Goal: Navigation & Orientation: Understand site structure

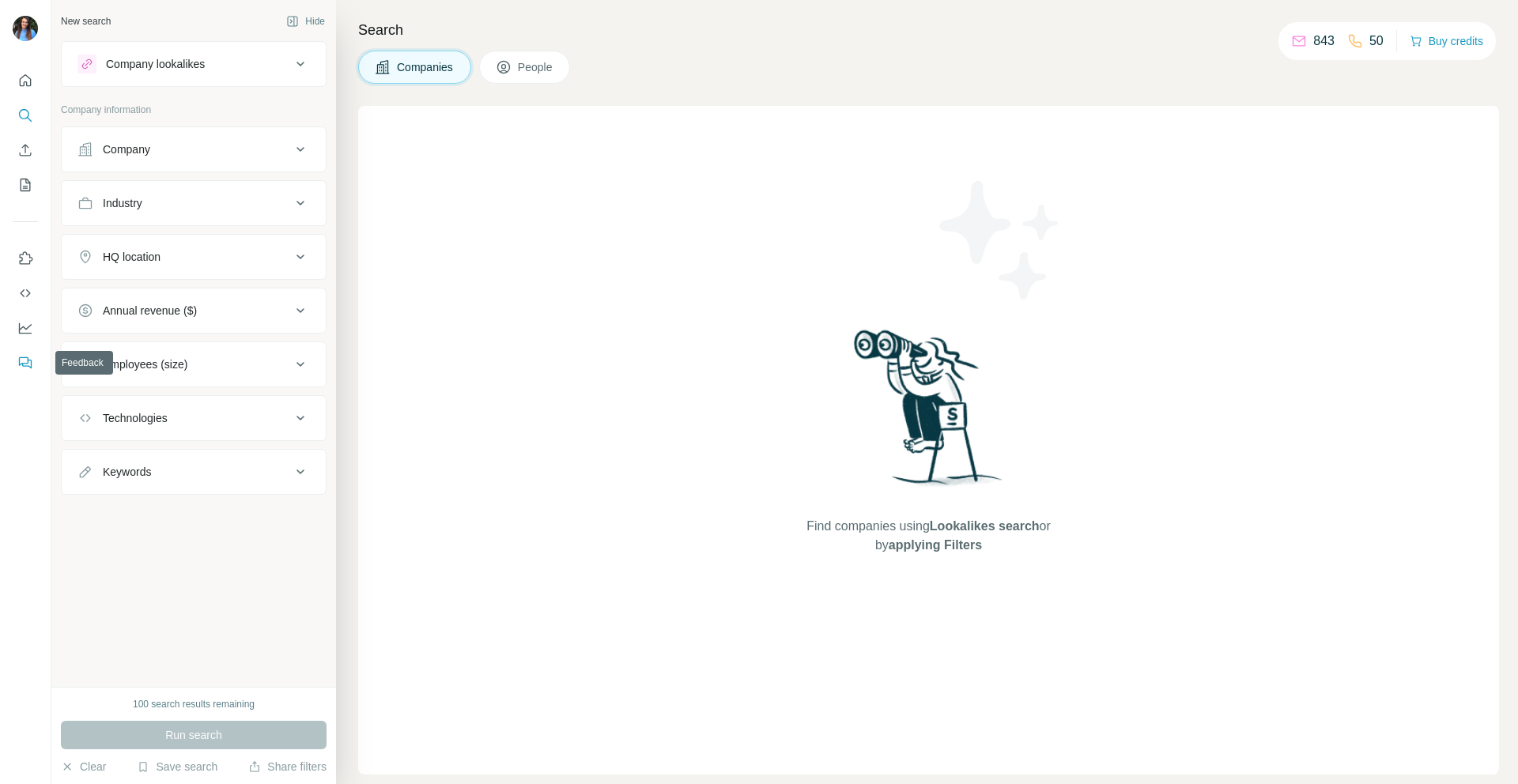
click at [26, 353] on button "Feedback" at bounding box center [25, 363] width 25 height 29
click at [28, 253] on icon "Use Surfe on LinkedIn" at bounding box center [25, 258] width 16 height 16
click at [27, 295] on icon "Use Surfe API" at bounding box center [25, 293] width 10 height 8
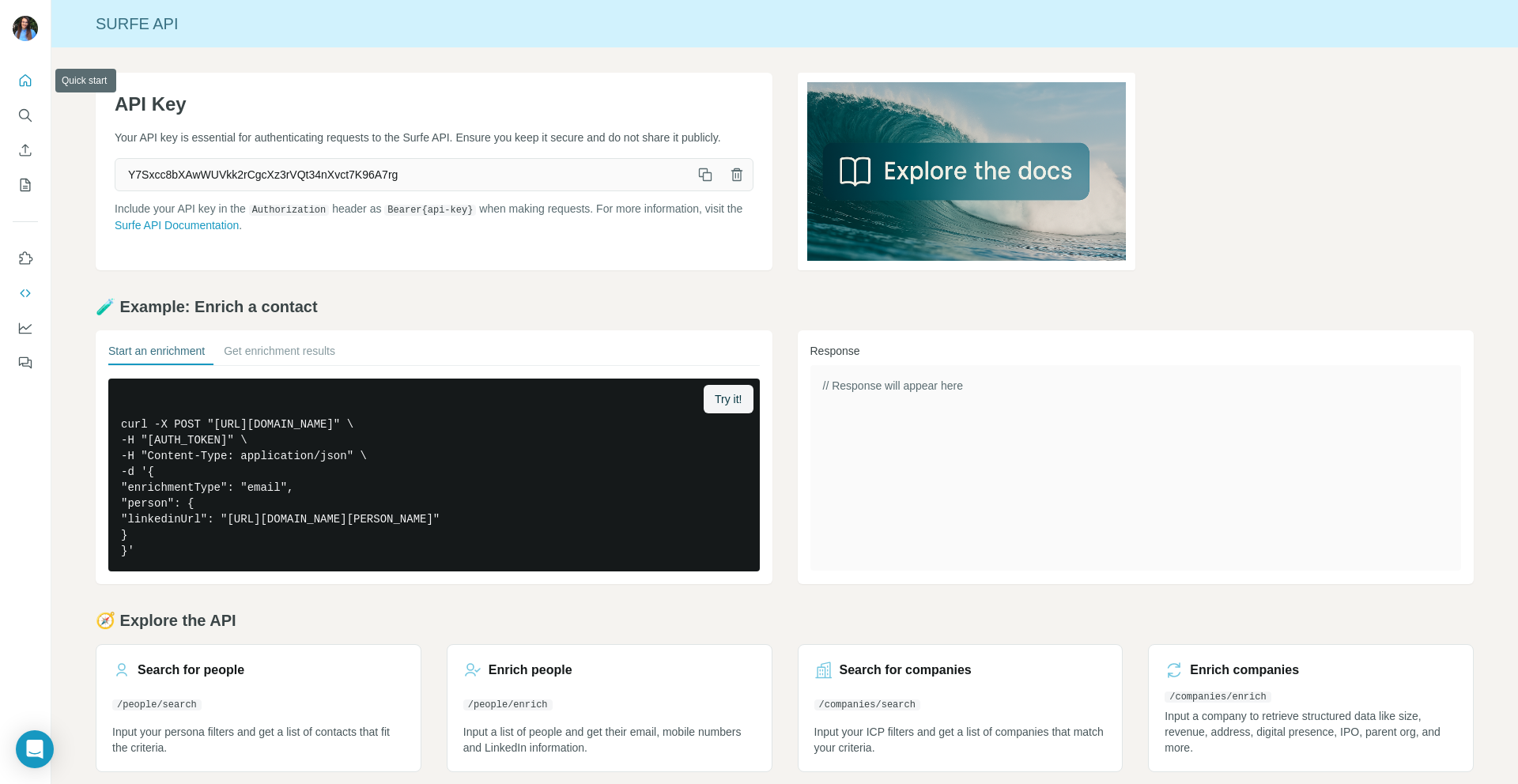
click at [28, 80] on icon "Quick start" at bounding box center [25, 81] width 16 height 16
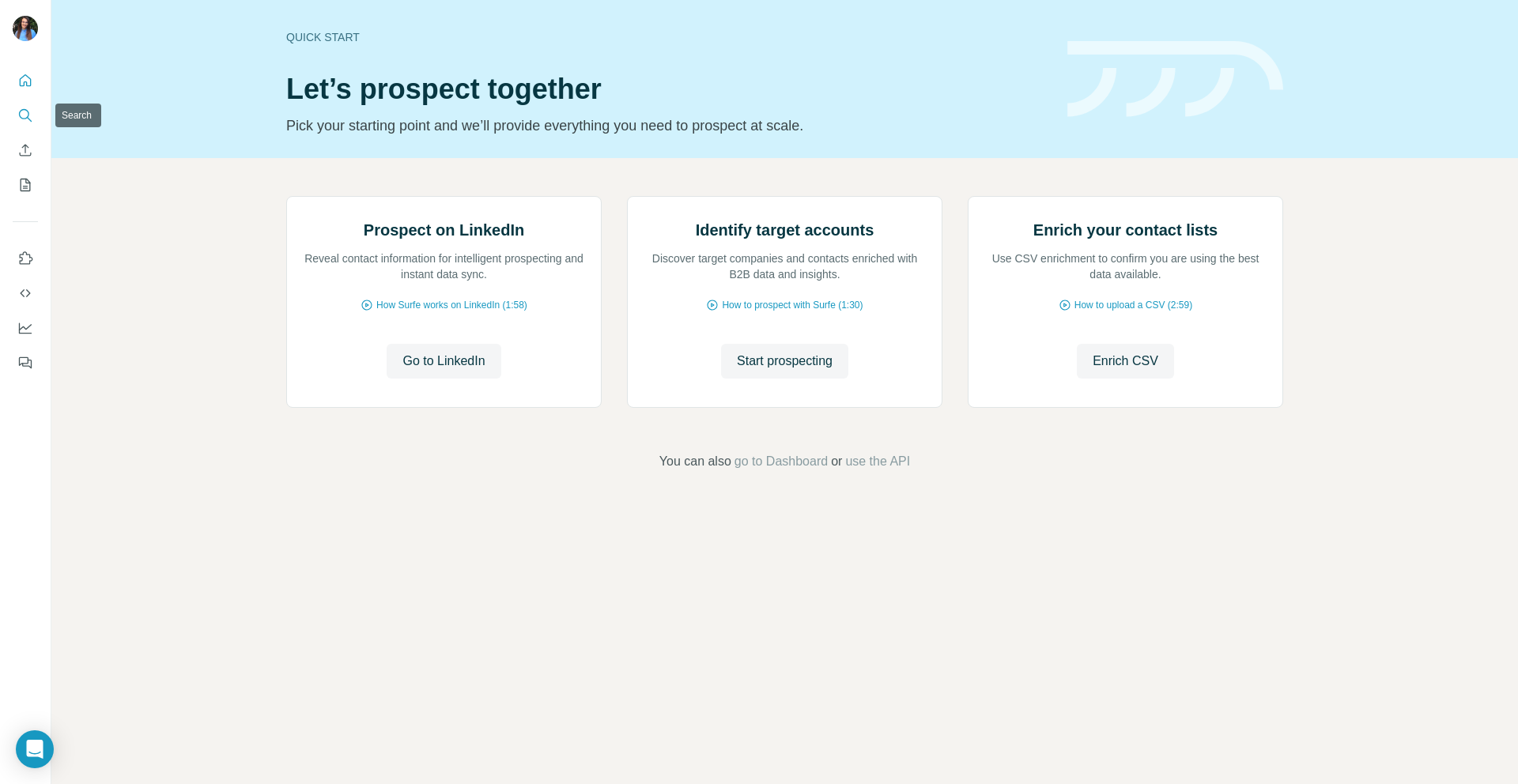
click at [17, 106] on button "Search" at bounding box center [25, 116] width 25 height 29
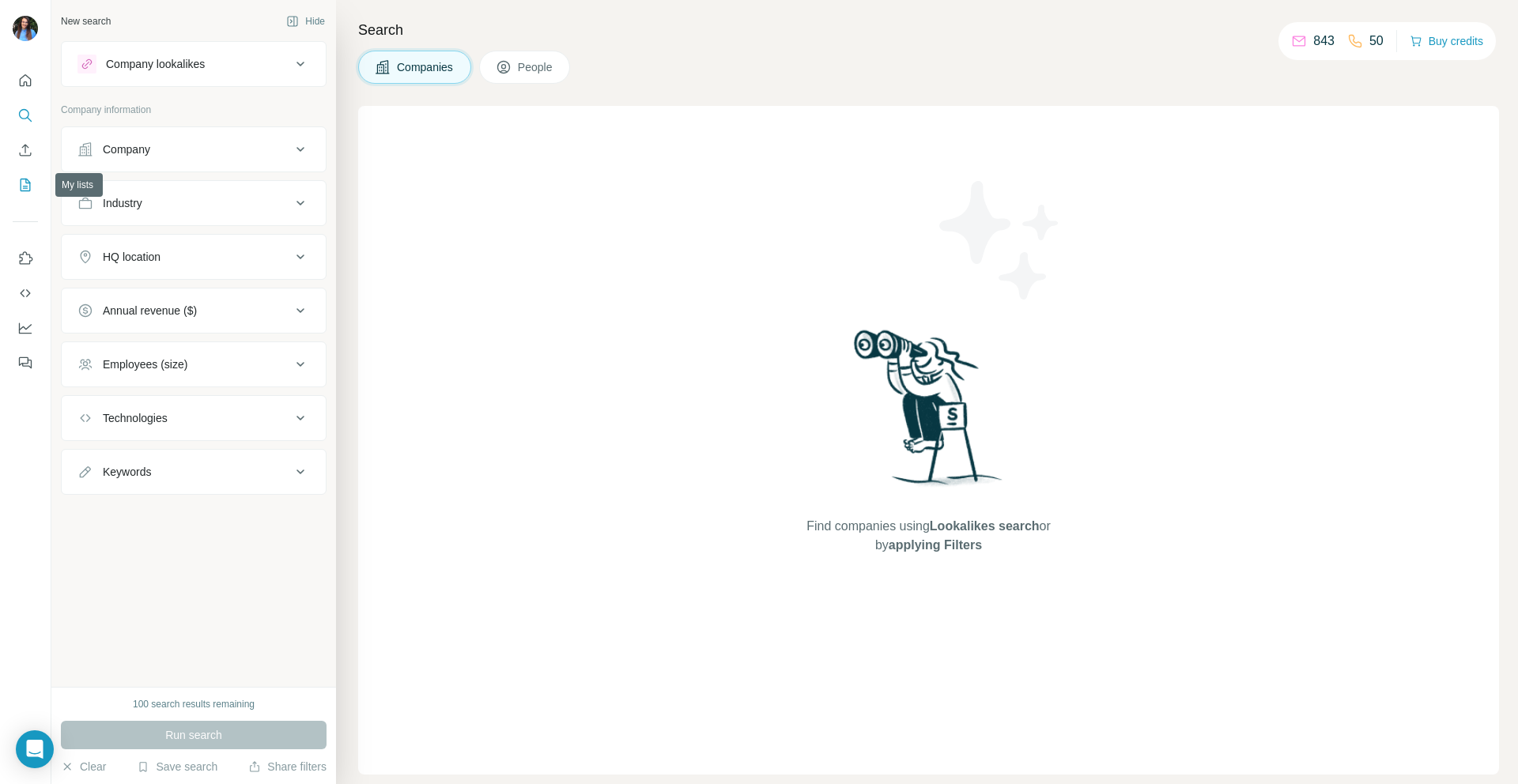
click at [15, 190] on button "My lists" at bounding box center [25, 185] width 25 height 29
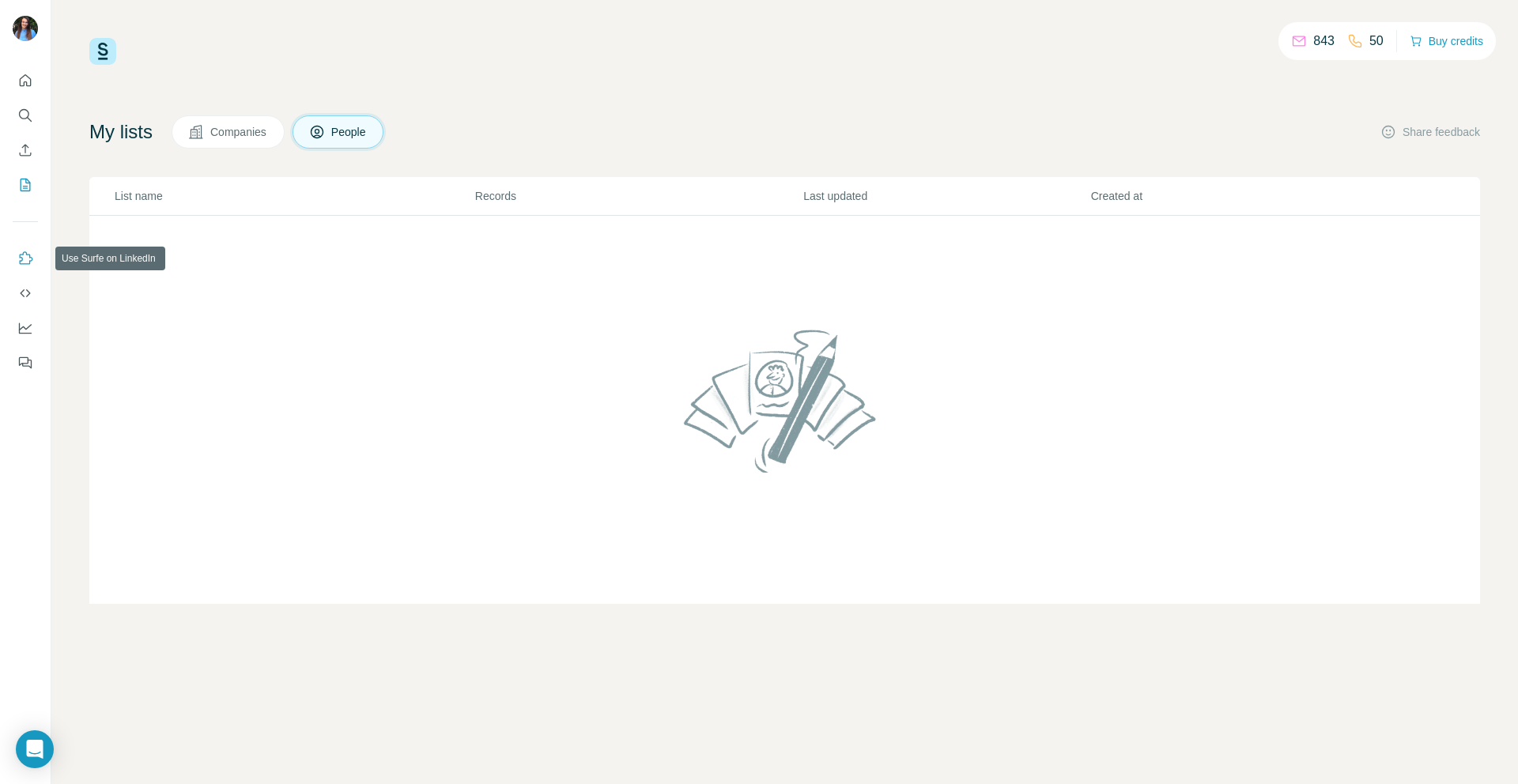
click at [26, 262] on icon "Use Surfe on LinkedIn" at bounding box center [25, 258] width 16 height 16
